Goal: Task Accomplishment & Management: Use online tool/utility

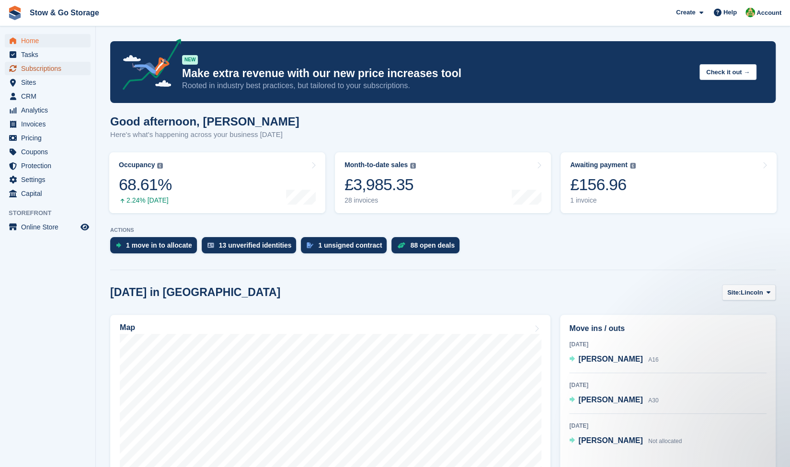
click at [30, 75] on span "Subscriptions" at bounding box center [50, 68] width 58 height 13
click at [60, 71] on span "Subscriptions" at bounding box center [50, 68] width 58 height 13
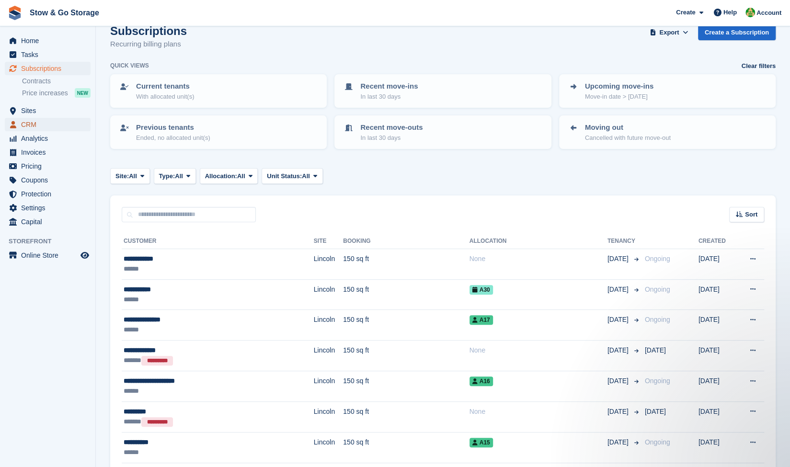
click at [65, 130] on span "CRM" at bounding box center [50, 124] width 58 height 13
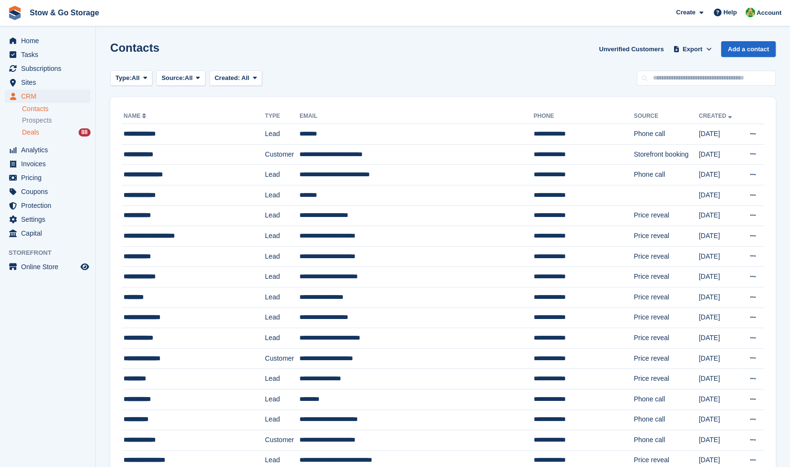
click at [75, 134] on div "Deals 88" at bounding box center [56, 132] width 69 height 9
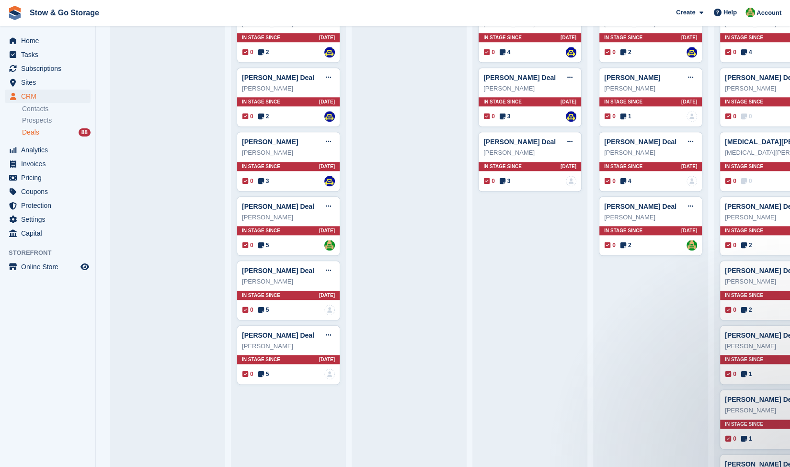
scroll to position [514, 0]
click at [264, 371] on icon at bounding box center [261, 374] width 6 height 7
click at [262, 371] on icon at bounding box center [261, 374] width 6 height 7
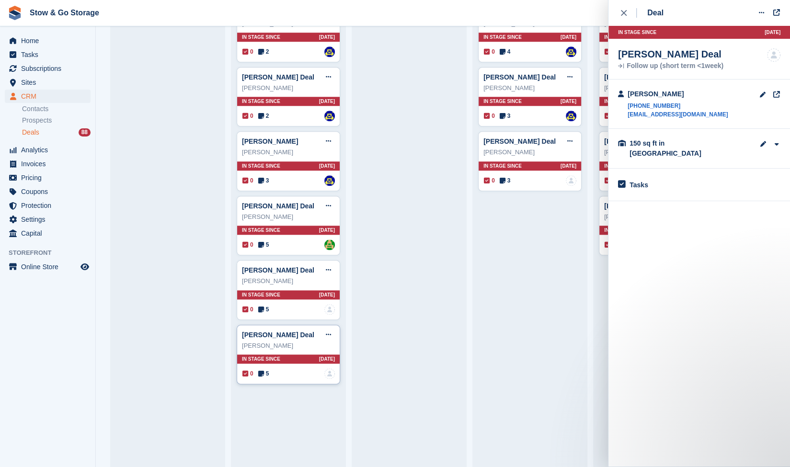
click at [262, 371] on icon at bounding box center [261, 374] width 6 height 7
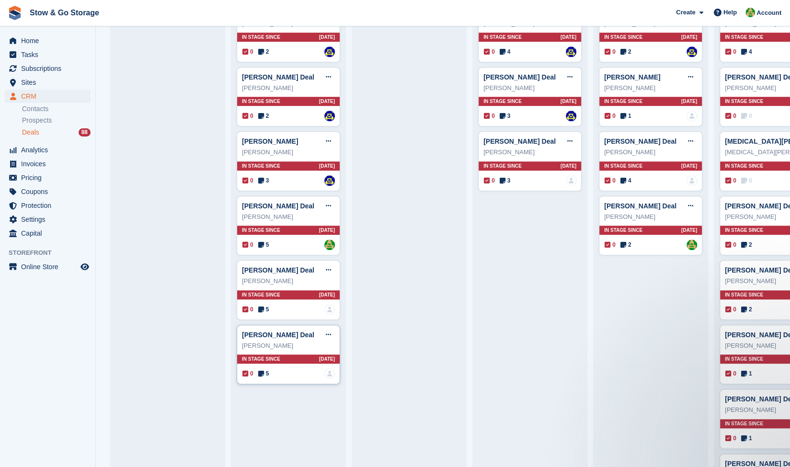
click at [262, 371] on icon at bounding box center [261, 374] width 6 height 7
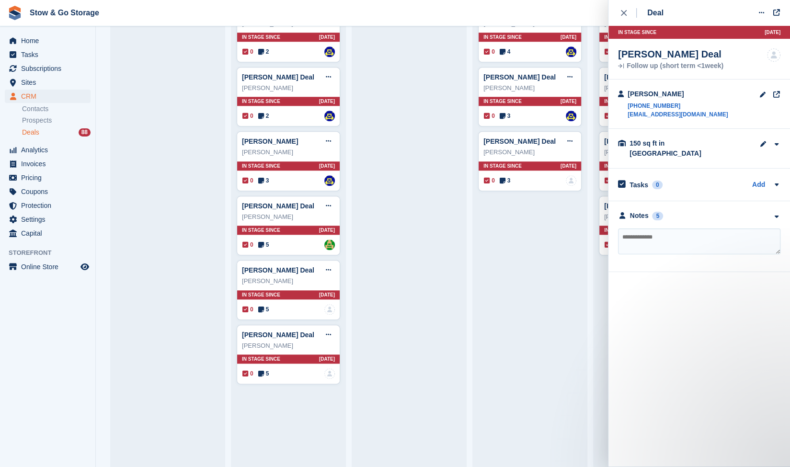
click at [692, 229] on textarea at bounding box center [699, 242] width 163 height 26
paste textarea "**********"
type textarea "**********"
